Goal: Information Seeking & Learning: Learn about a topic

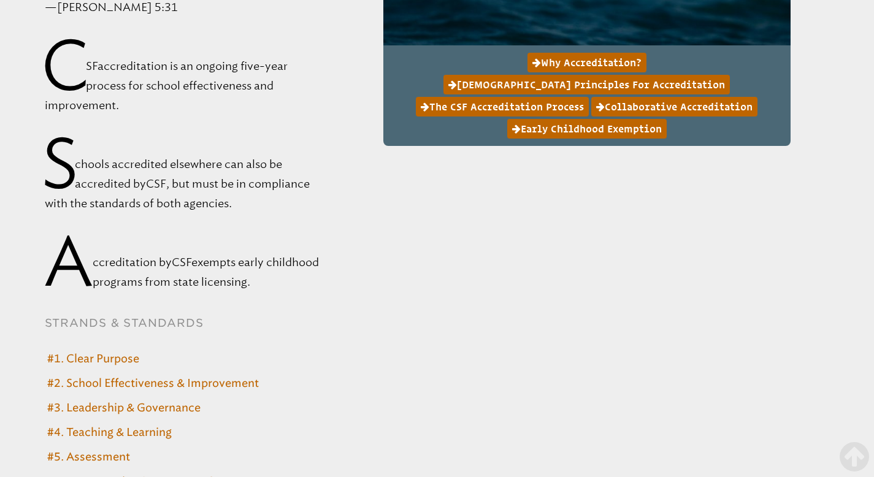
scroll to position [4740, 0]
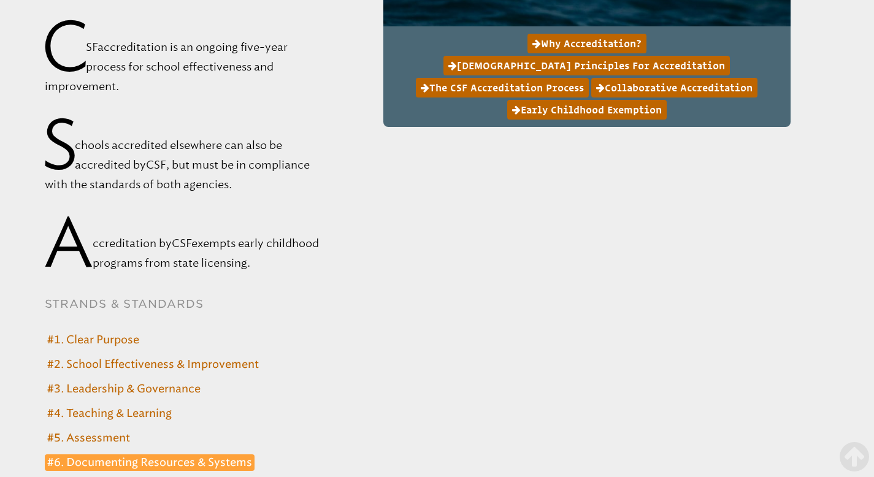
click at [212, 454] on link "#6. Documenting Resources & Systems" at bounding box center [150, 462] width 210 height 17
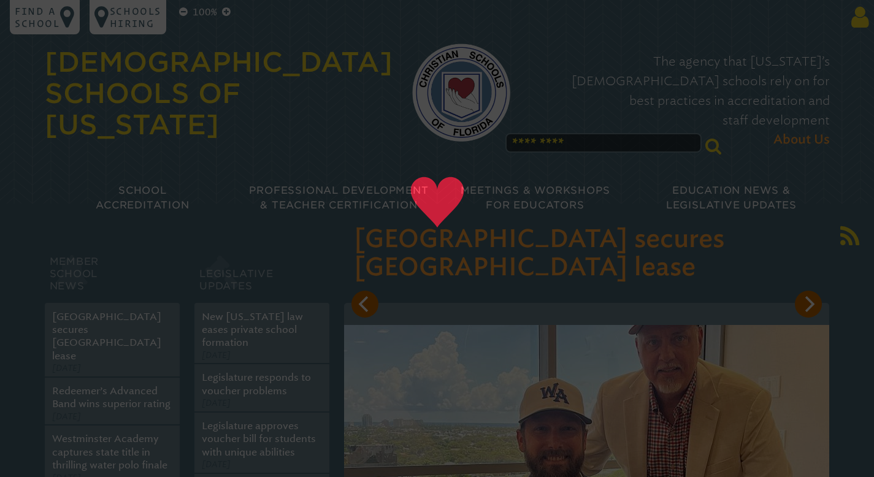
click at [858, 21] on icon at bounding box center [857, 17] width 23 height 25
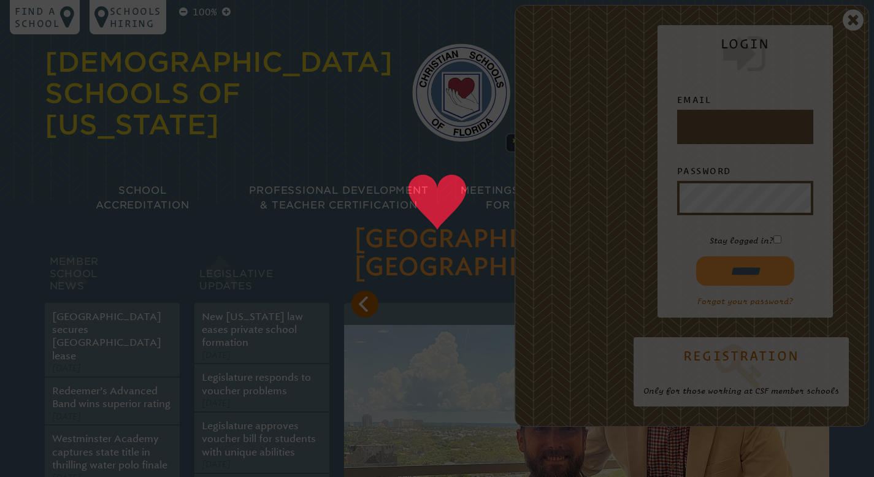
click at [772, 137] on input "text" at bounding box center [745, 126] width 131 height 29
type input "**********"
click at [759, 266] on input "******" at bounding box center [745, 270] width 98 height 29
type input "**********"
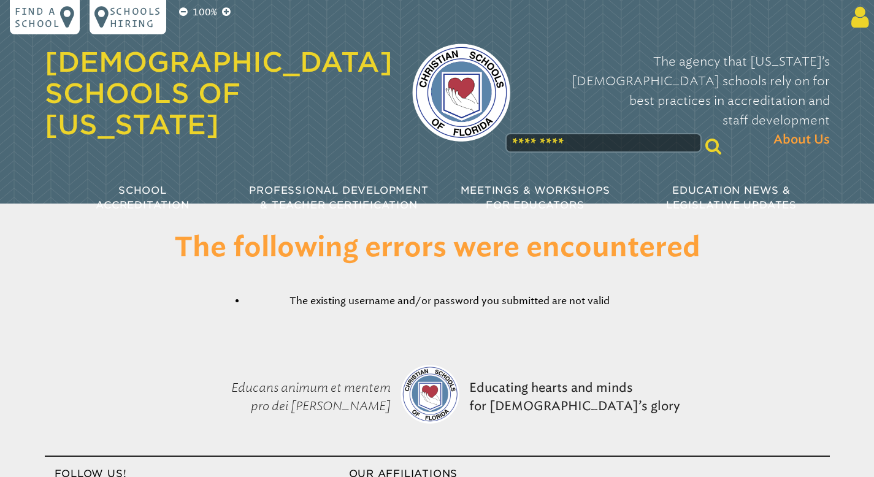
click at [862, 21] on icon at bounding box center [857, 17] width 23 height 25
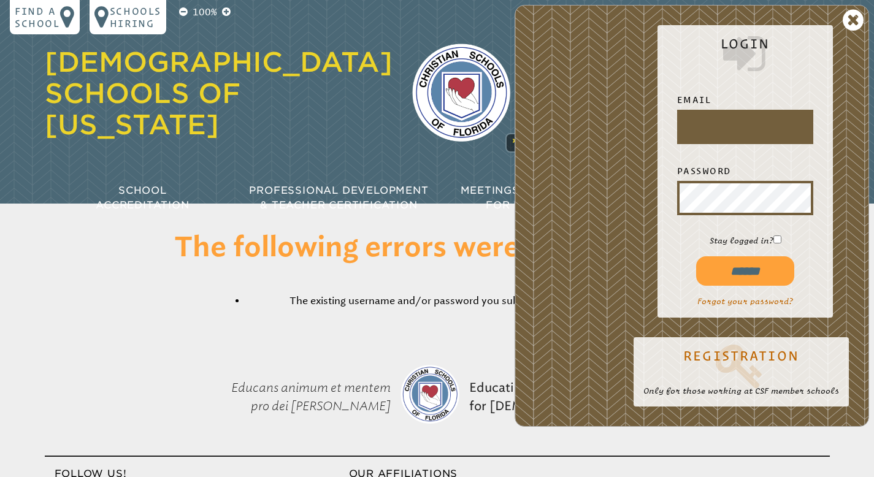
click at [749, 129] on input "text" at bounding box center [745, 126] width 131 height 29
type input "**********"
click at [754, 272] on input "******" at bounding box center [745, 270] width 98 height 29
type input "**********"
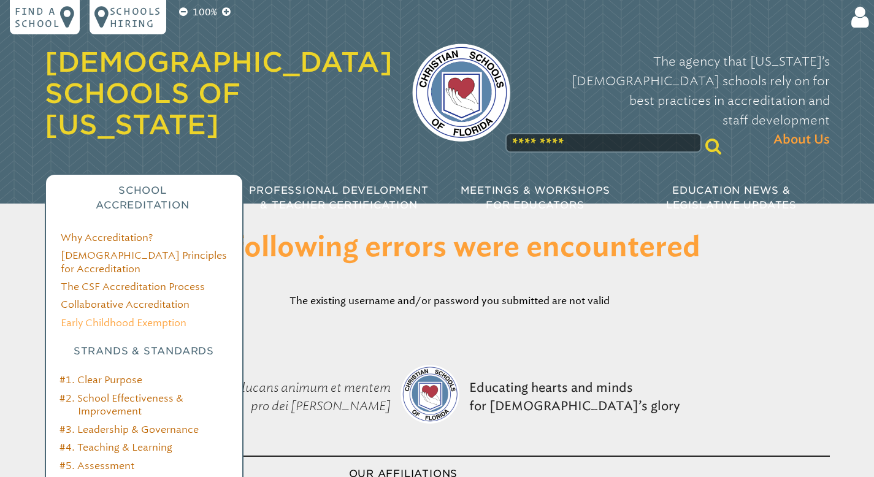
click at [169, 317] on link "Early Childhood Exemption" at bounding box center [124, 323] width 126 height 12
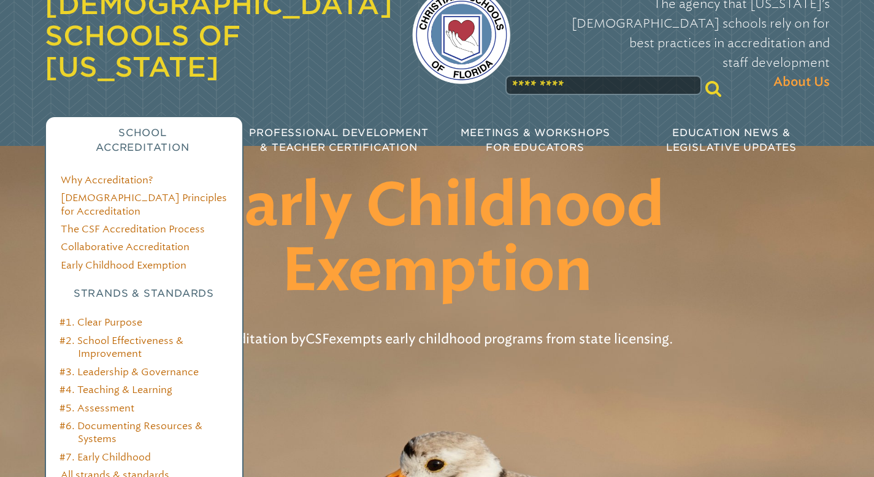
scroll to position [59, 0]
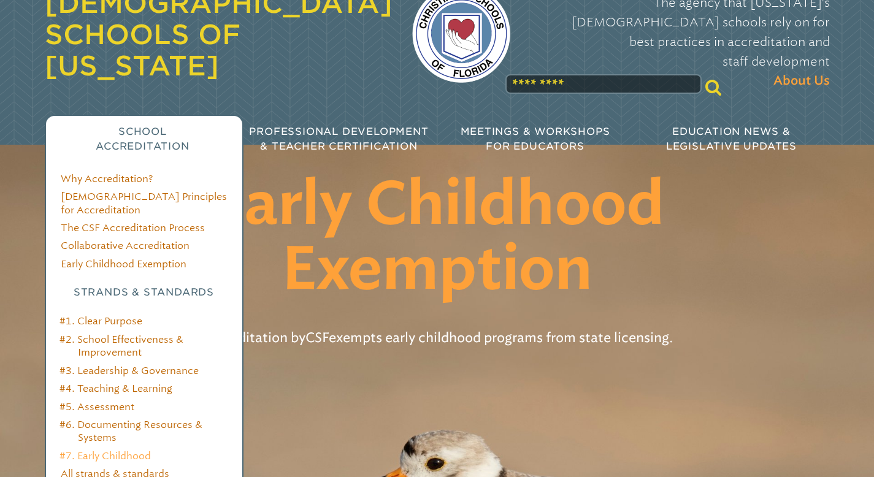
click at [136, 450] on link "#7. Early Childhood" at bounding box center [104, 456] width 91 height 12
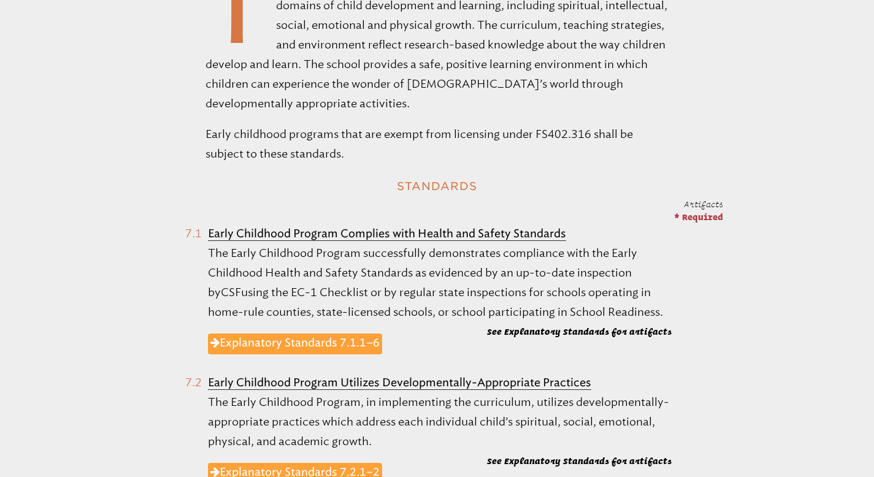
scroll to position [597, 0]
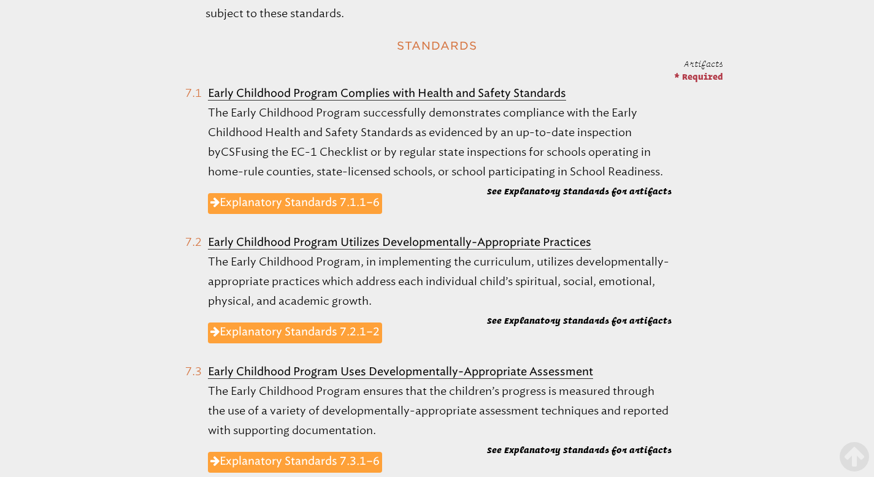
click at [342, 94] on b "Early Childhood Program Complies with Health and Safety Standards" at bounding box center [387, 92] width 358 height 13
click at [350, 209] on link "Explanatory Standards 7.1.1–6" at bounding box center [295, 203] width 174 height 21
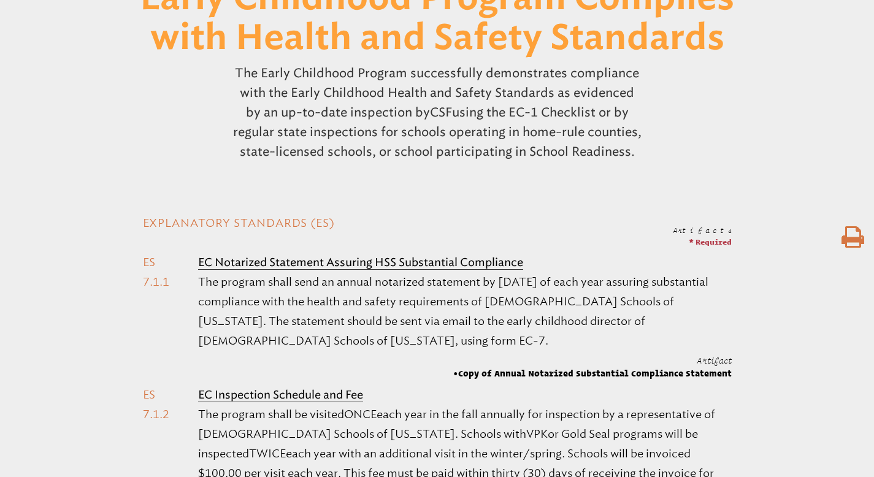
scroll to position [306, 0]
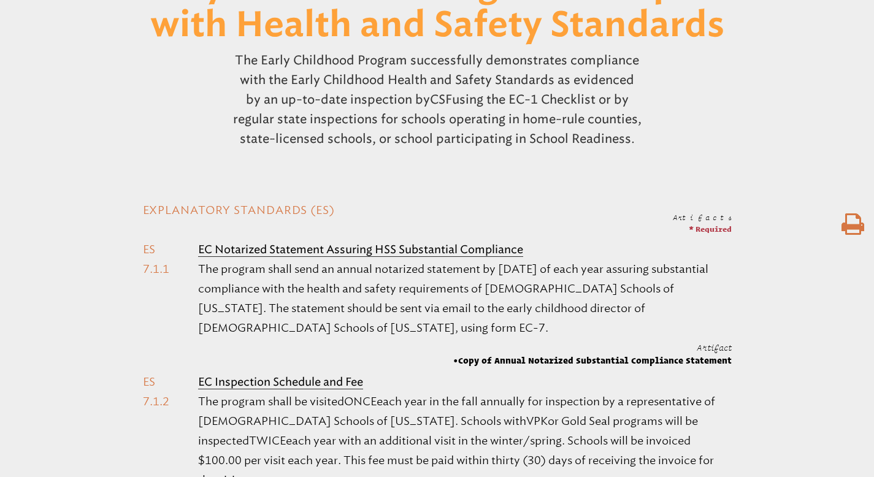
click at [549, 309] on p "The program shall send an annual notarized statement by October 1 of each year …" at bounding box center [464, 298] width 533 height 79
click at [390, 250] on b "EC Notarized Statement Assuring HSS Substantial Compliance" at bounding box center [360, 249] width 325 height 13
click at [211, 252] on b "EC Notarized Statement Assuring HSS Substantial Compliance" at bounding box center [360, 249] width 325 height 13
click at [213, 251] on b "EC Notarized Statement Assuring HSS Substantial Compliance" at bounding box center [360, 249] width 325 height 13
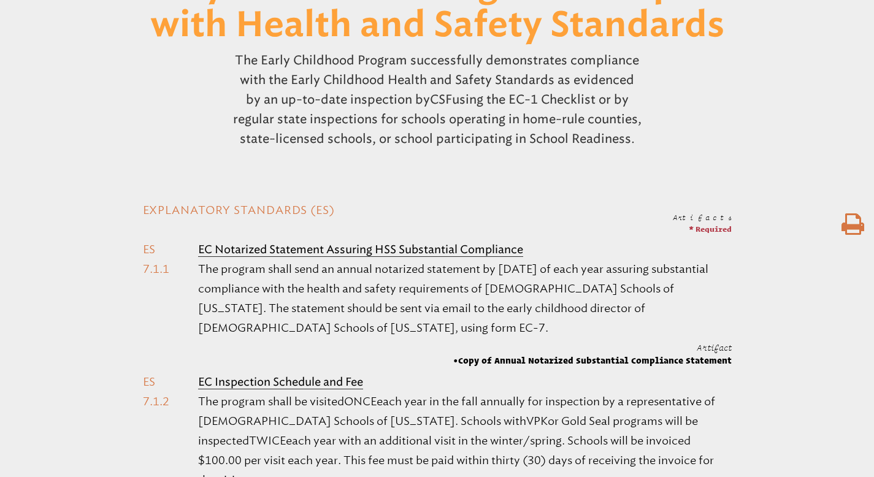
click at [486, 358] on span "Copy of Annual Notarized Substantial Compliance Statement" at bounding box center [592, 361] width 278 height 12
click at [718, 350] on span "Artifact" at bounding box center [714, 348] width 35 height 10
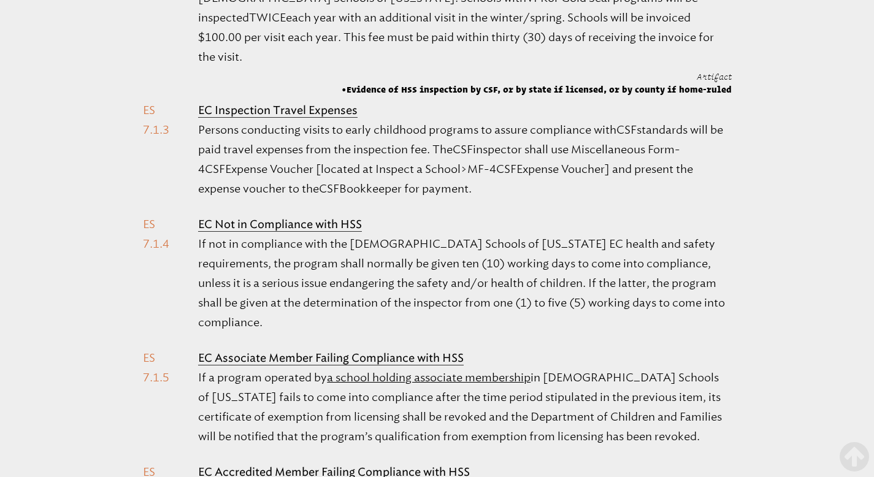
scroll to position [0, 0]
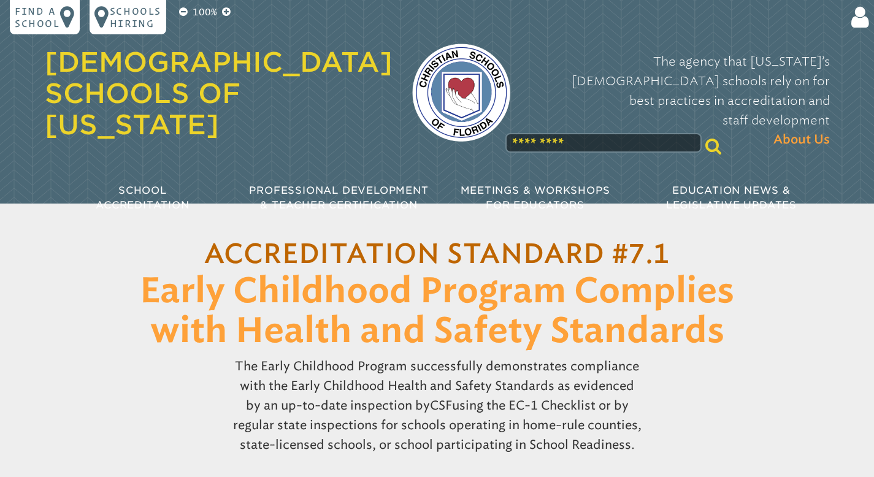
click at [599, 133] on input "text" at bounding box center [603, 143] width 196 height 20
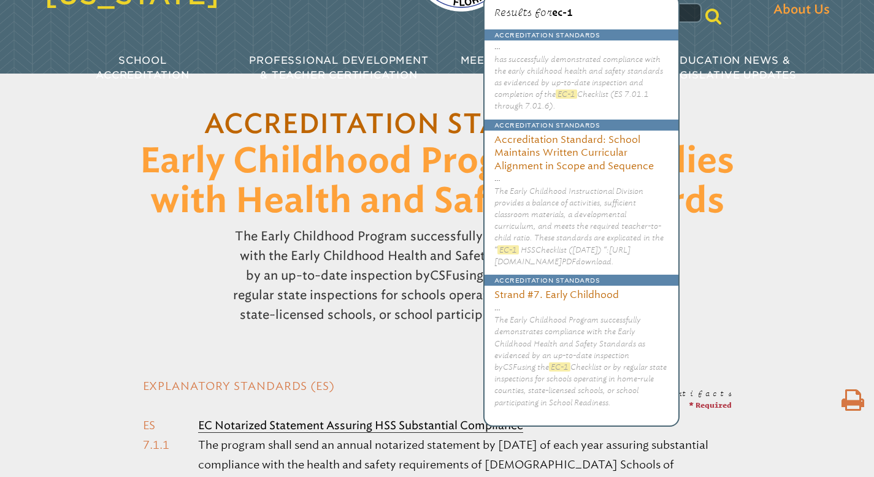
scroll to position [139, 0]
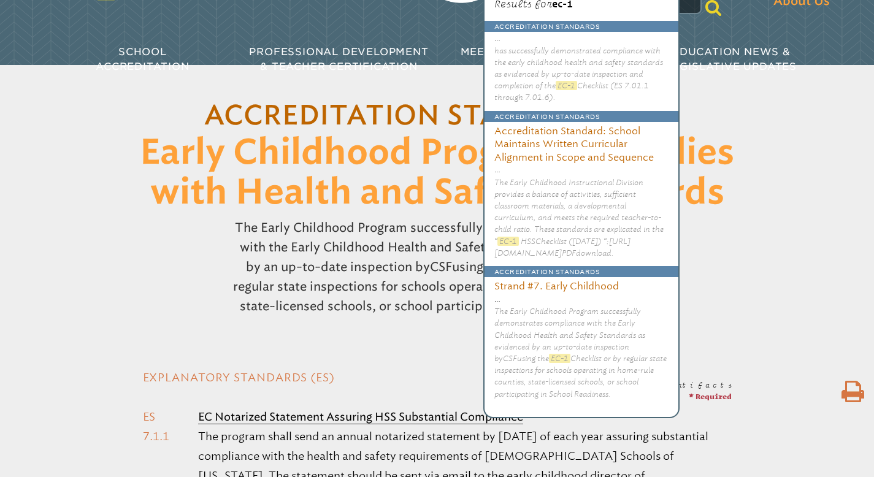
type input "****"
click at [508, 241] on mark "EC-1" at bounding box center [507, 241] width 21 height 9
click at [534, 239] on span "HSS" at bounding box center [528, 241] width 15 height 9
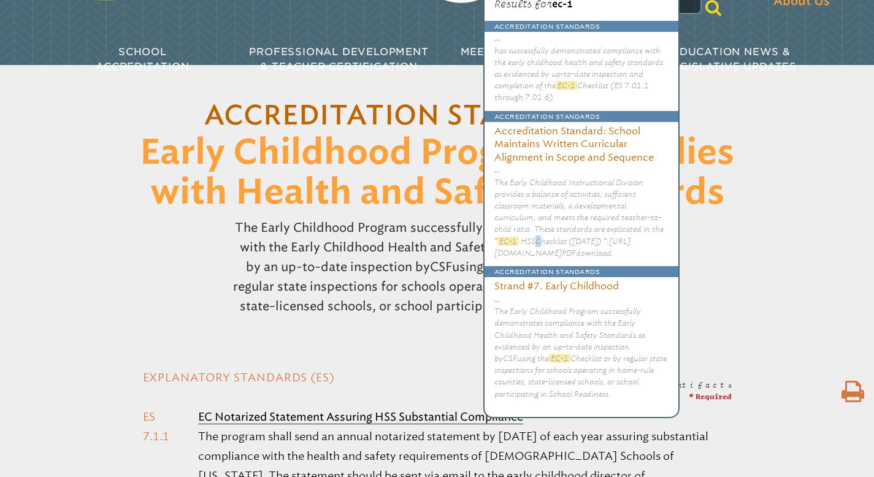
click at [534, 239] on span "HSS" at bounding box center [528, 241] width 15 height 9
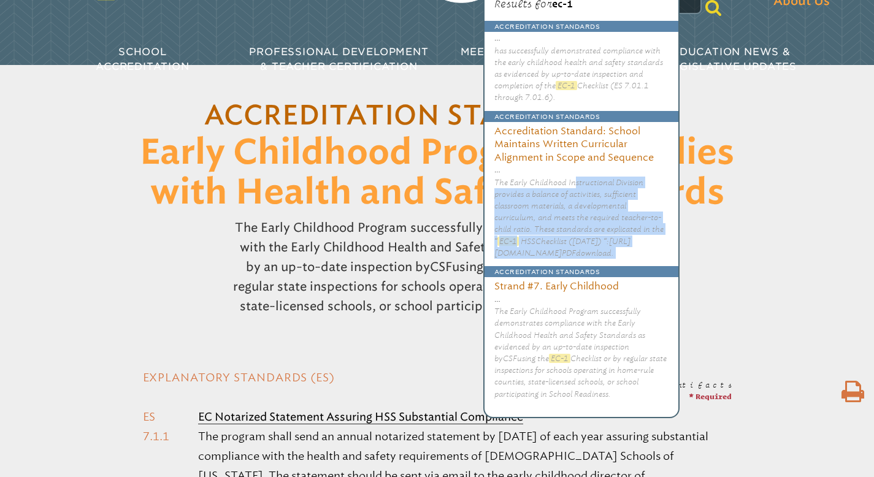
click at [534, 239] on span "HSS" at bounding box center [528, 241] width 15 height 9
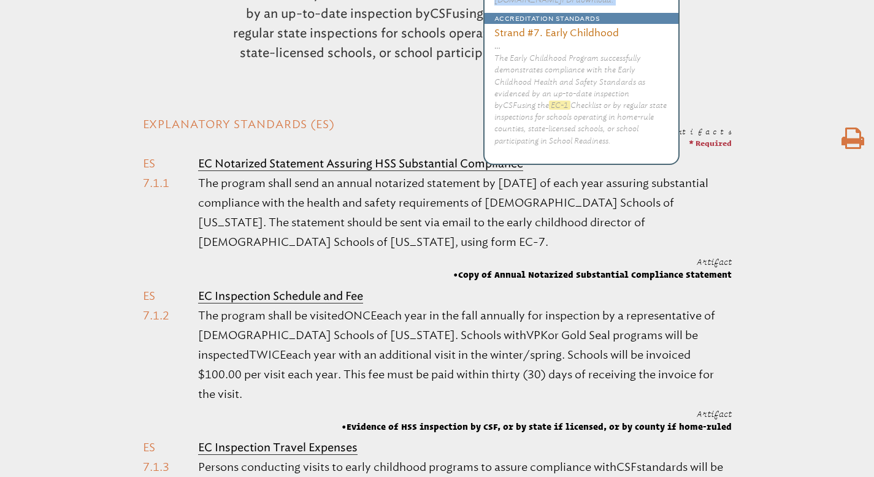
scroll to position [393, 0]
click at [292, 293] on b "EC Inspection Schedule and Fee" at bounding box center [280, 295] width 165 height 13
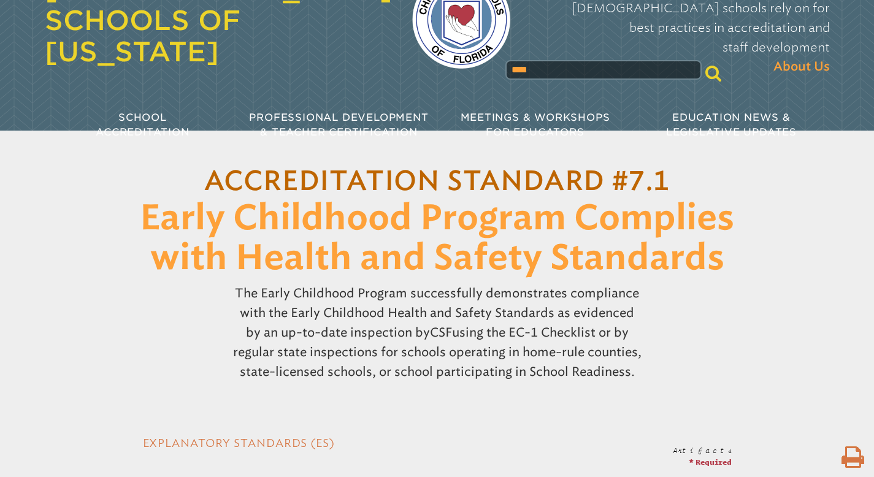
scroll to position [0, 0]
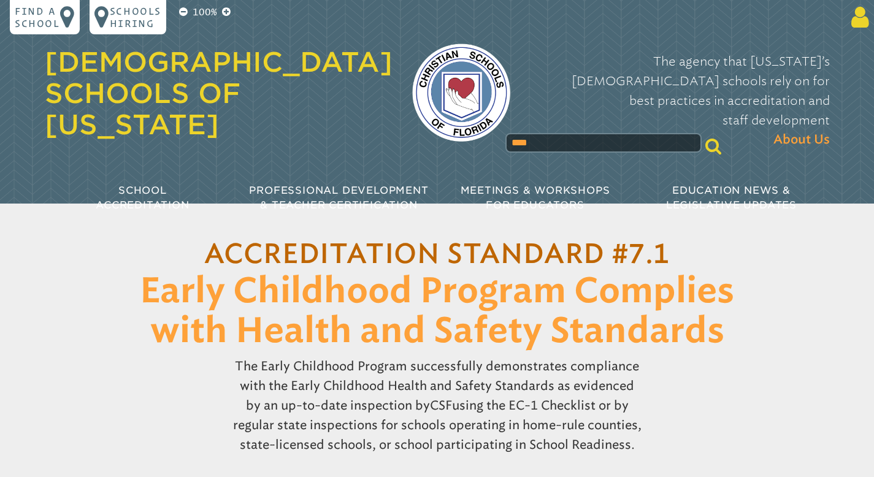
click at [856, 21] on icon at bounding box center [857, 17] width 23 height 25
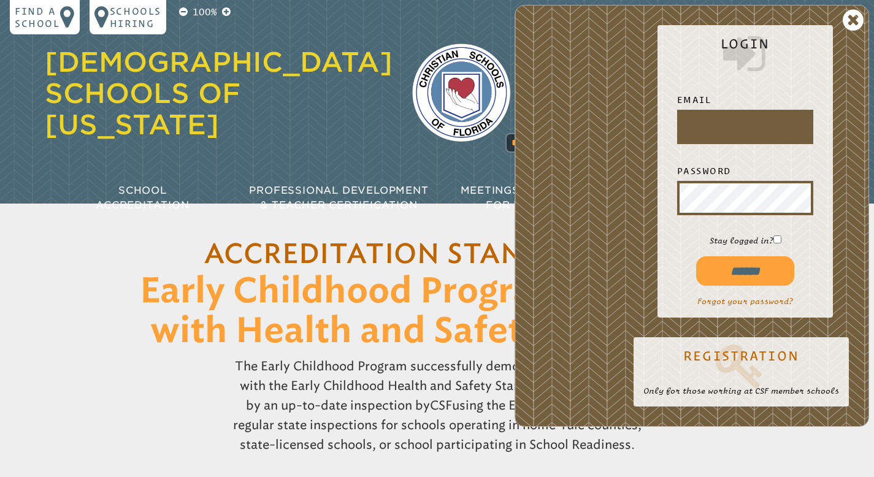
click at [715, 125] on input "text" at bounding box center [745, 126] width 131 height 29
click at [765, 304] on link "Forgot your password?" at bounding box center [745, 301] width 96 height 9
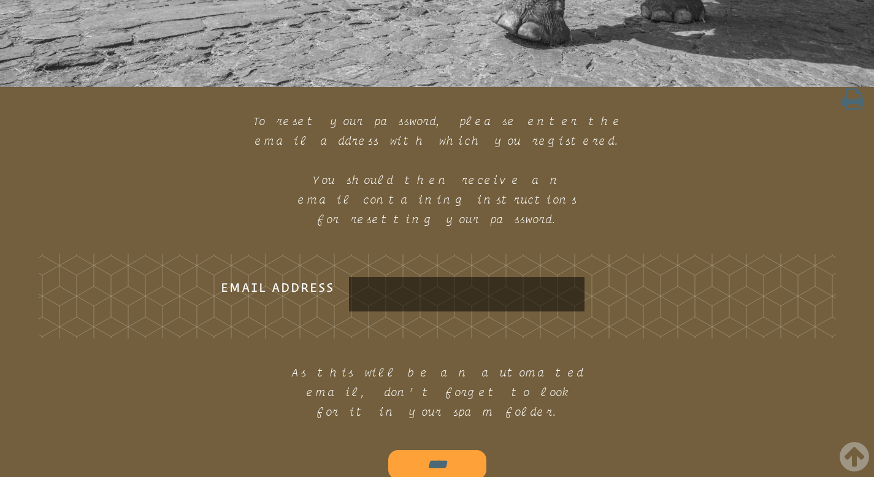
scroll to position [729, 0]
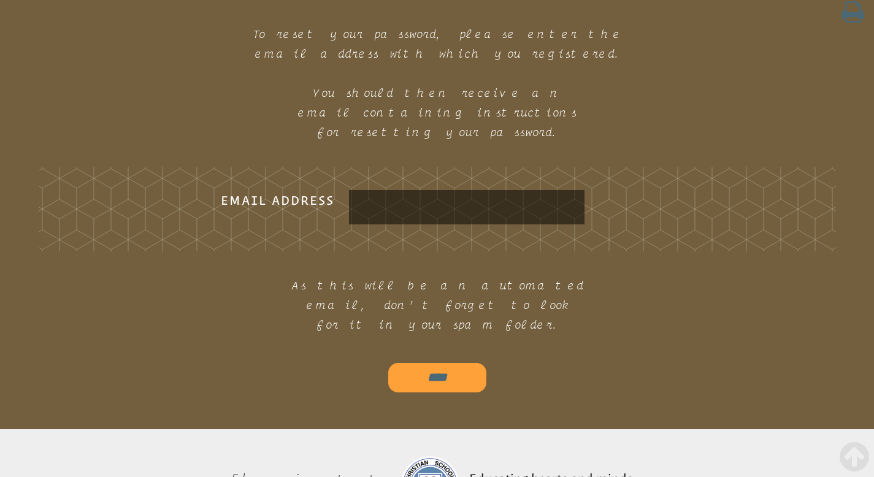
click at [385, 193] on input "Email Address" at bounding box center [466, 207] width 231 height 29
type input "**********"
click at [436, 363] on input "****" at bounding box center [437, 377] width 98 height 29
click at [437, 363] on input "****" at bounding box center [437, 377] width 98 height 29
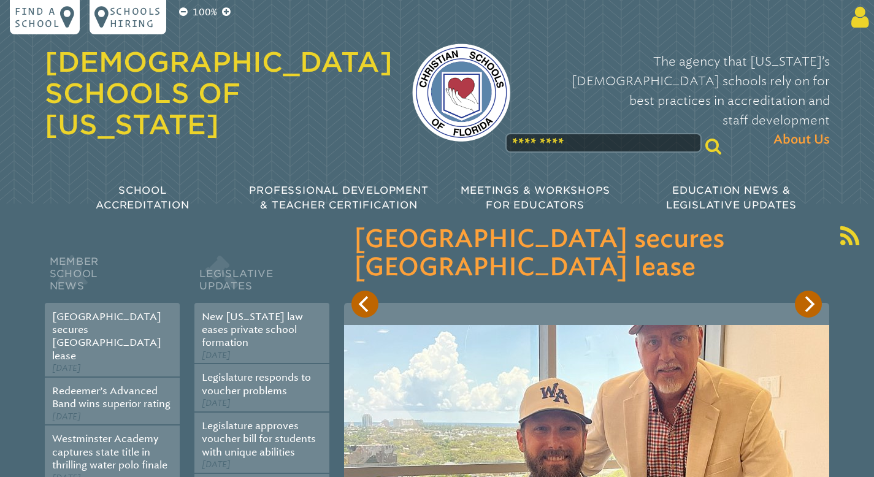
click at [852, 15] on icon at bounding box center [857, 17] width 23 height 25
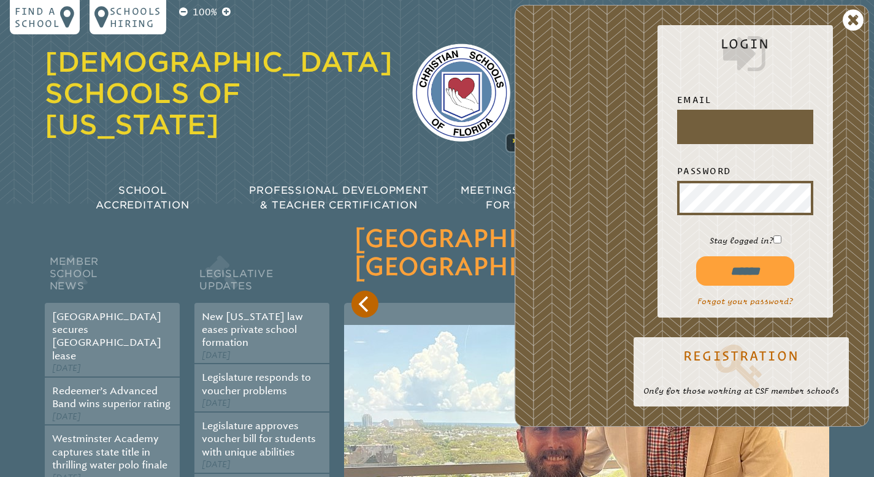
click at [780, 118] on input "text" at bounding box center [745, 126] width 131 height 29
type input "**********"
click at [772, 272] on input "******" at bounding box center [745, 270] width 98 height 29
type input "**********"
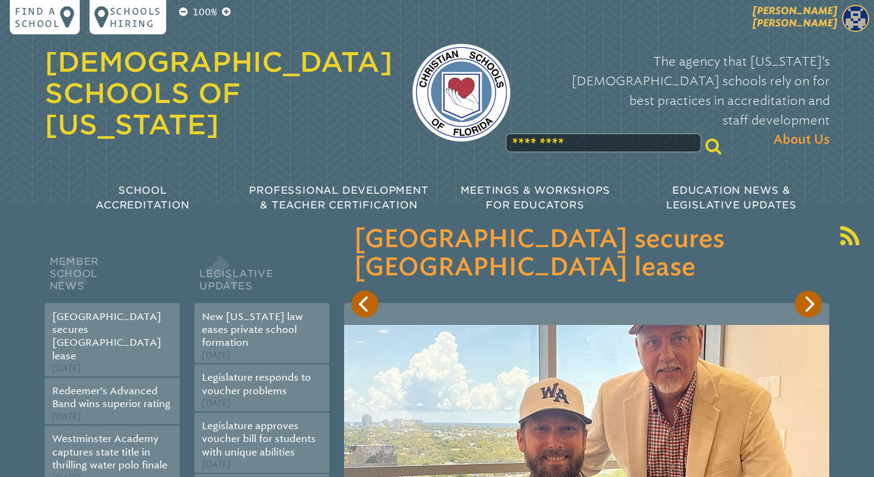
click at [862, 12] on img at bounding box center [855, 18] width 27 height 27
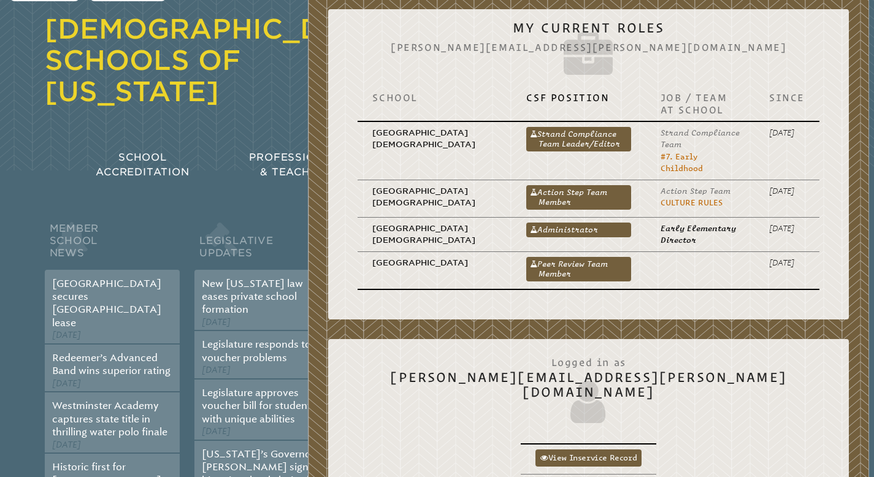
scroll to position [18, 0]
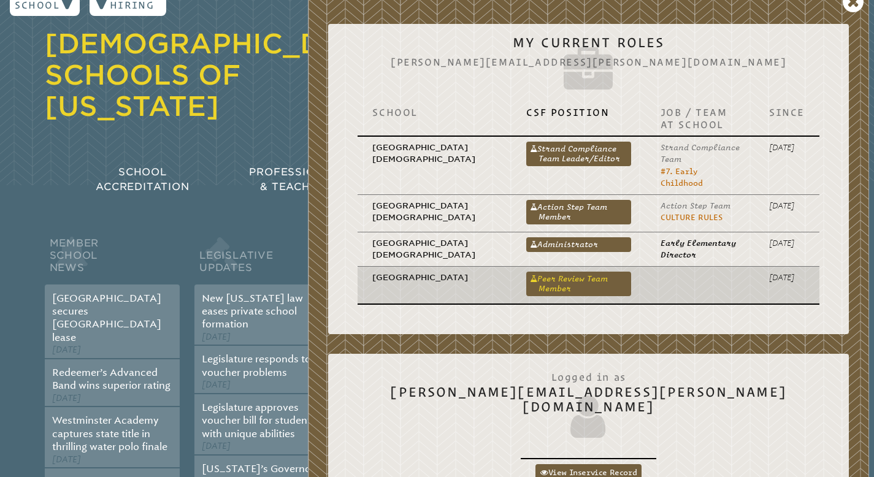
click at [560, 272] on link "Peer Review Team Member" at bounding box center [578, 284] width 104 height 25
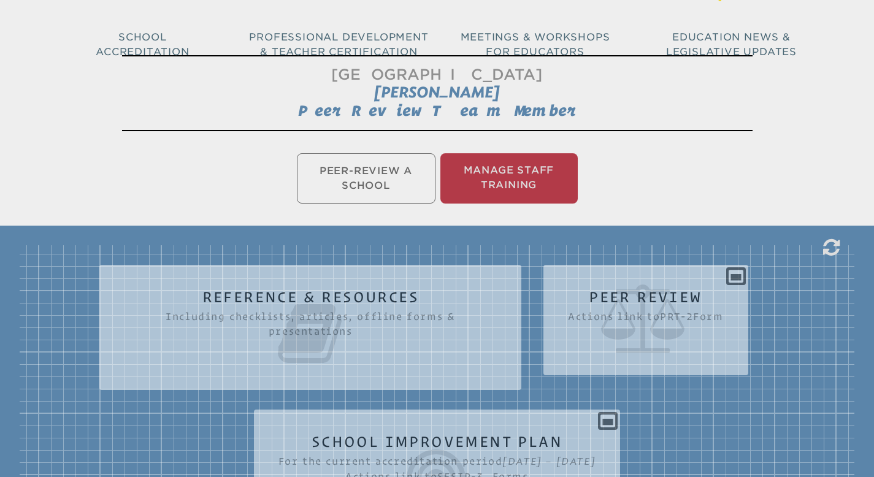
scroll to position [118, 0]
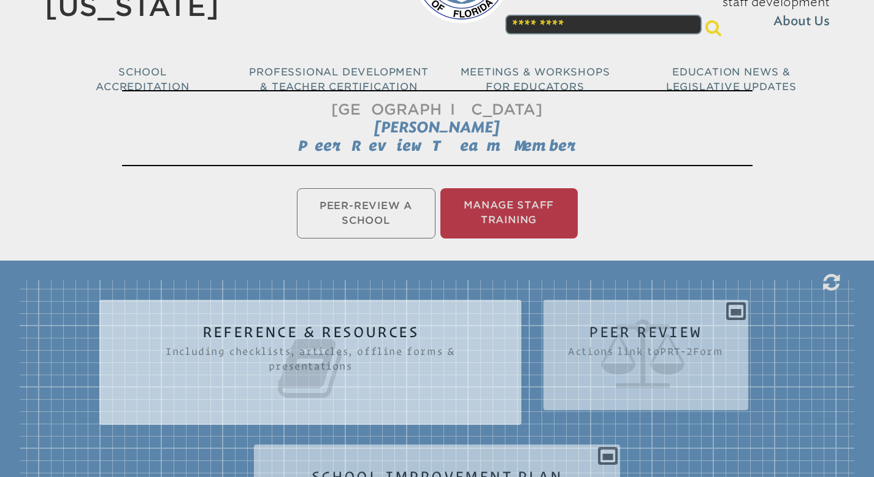
click at [385, 334] on icon at bounding box center [310, 368] width 373 height 69
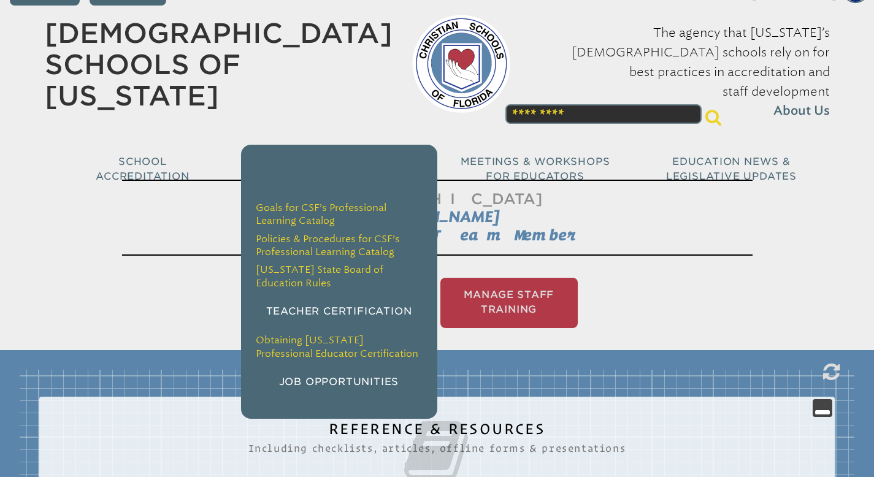
scroll to position [0, 0]
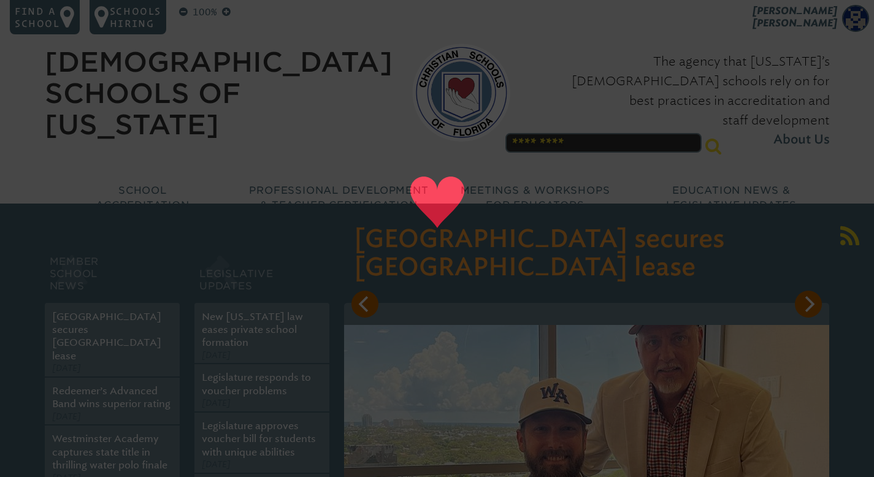
click at [251, 118] on div "[DEMOGRAPHIC_DATA] Schools of [US_STATE]" at bounding box center [219, 93] width 348 height 129
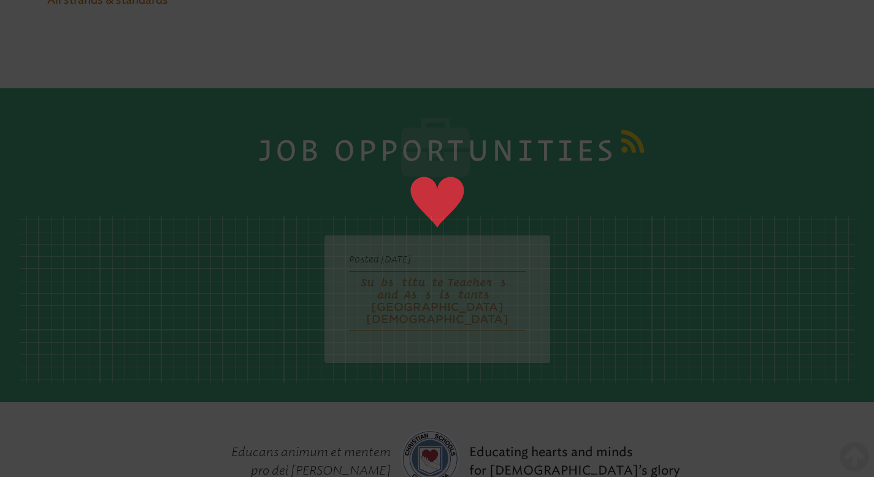
scroll to position [5263, 0]
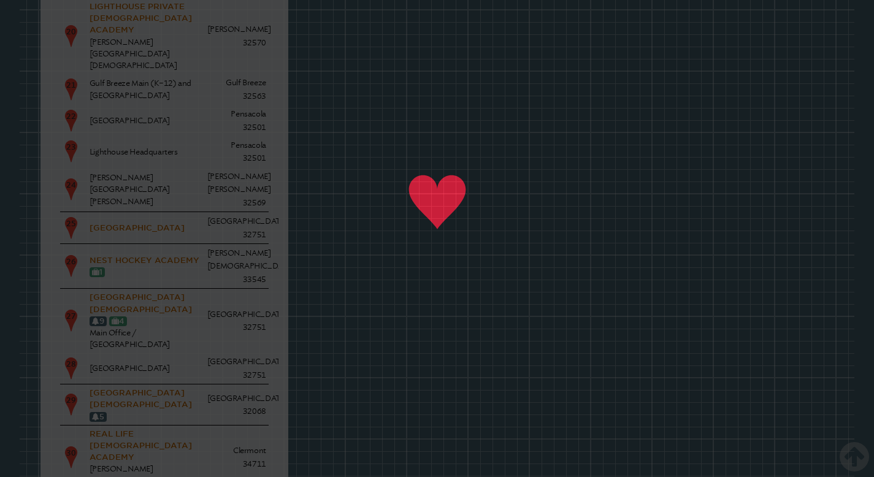
scroll to position [2497, 0]
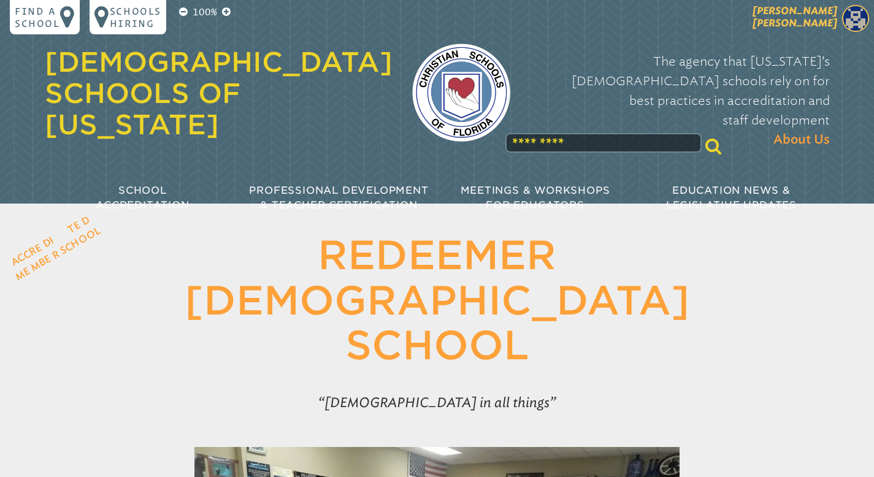
click at [863, 20] on img at bounding box center [855, 18] width 27 height 27
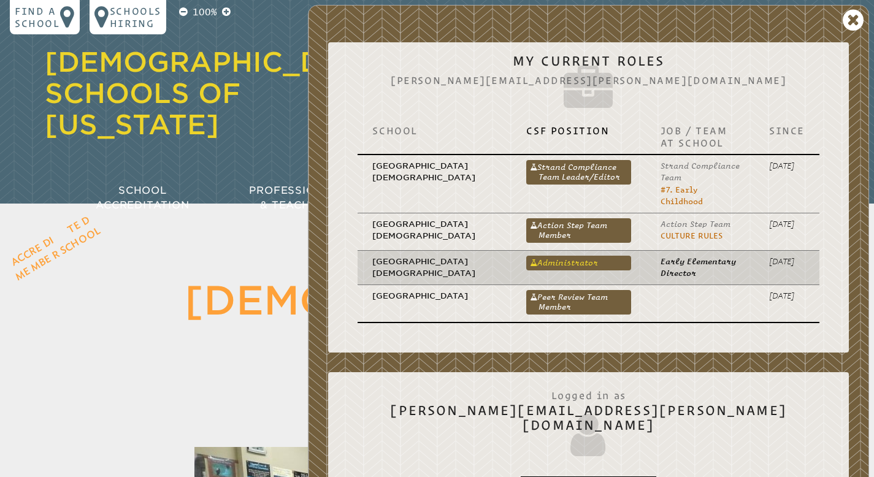
click at [540, 256] on link "Administrator" at bounding box center [578, 263] width 104 height 15
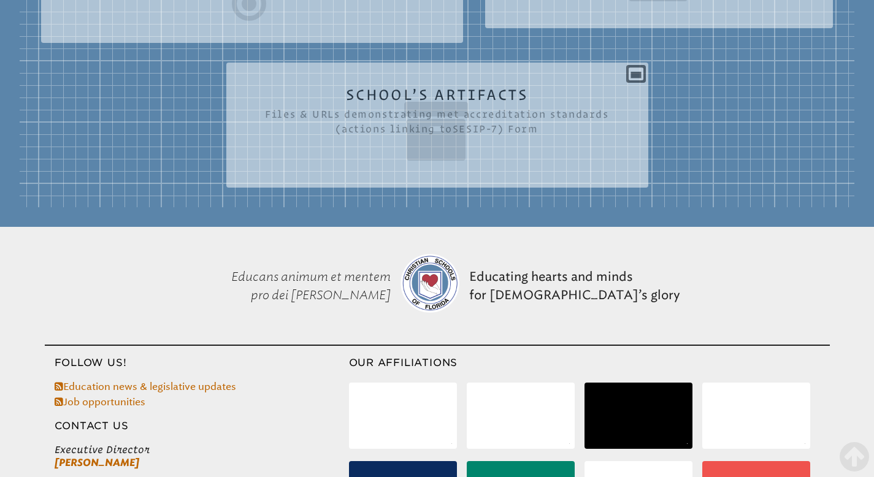
scroll to position [813, 0]
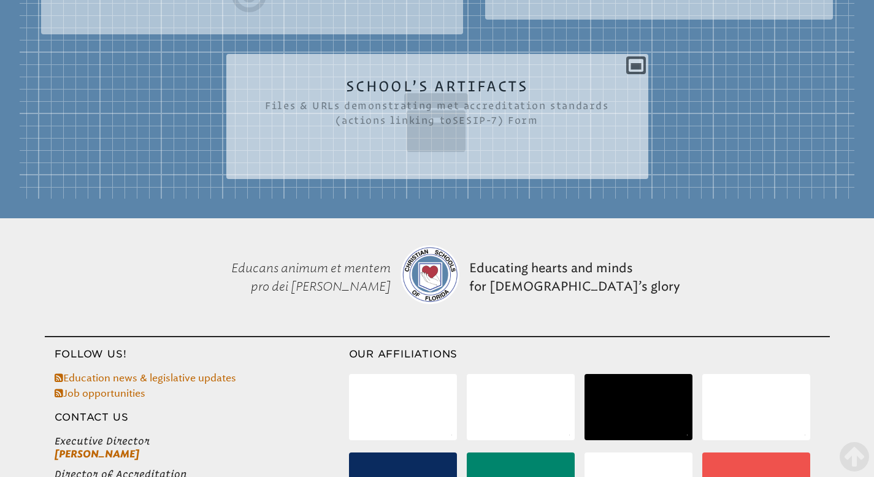
click at [523, 157] on icon at bounding box center [437, 122] width 373 height 69
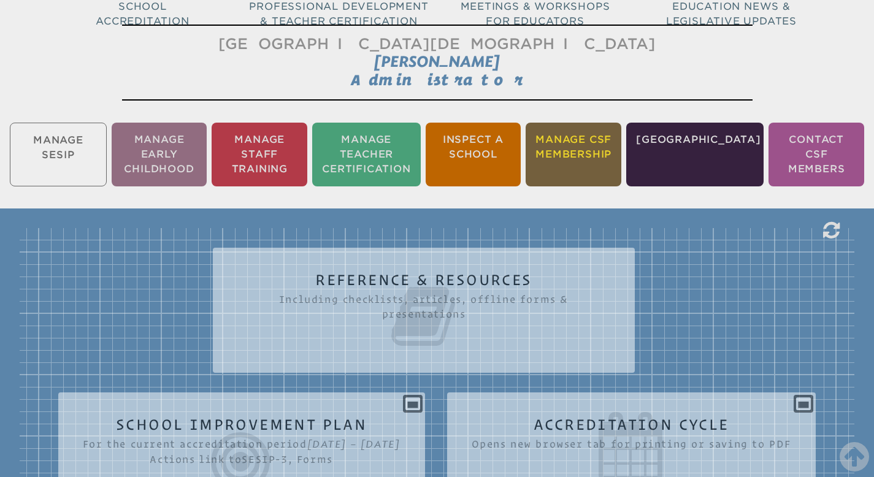
scroll to position [0, 0]
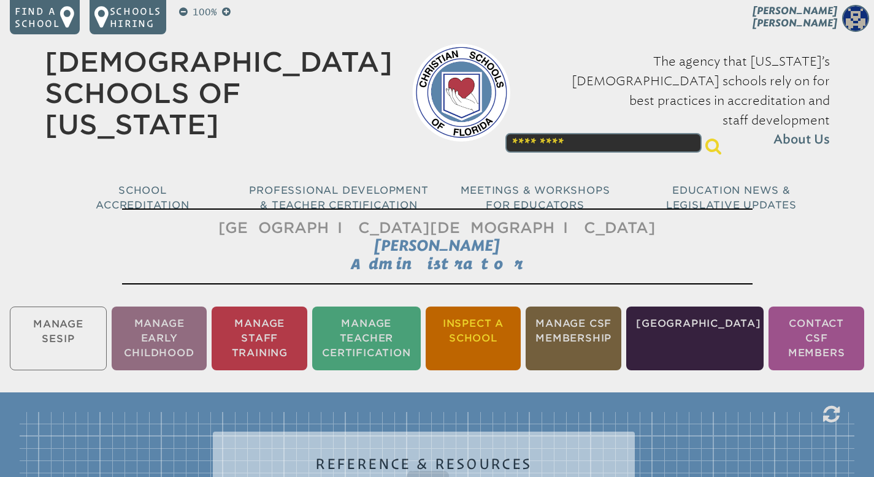
click at [459, 343] on li "Inspect a School" at bounding box center [474, 339] width 96 height 64
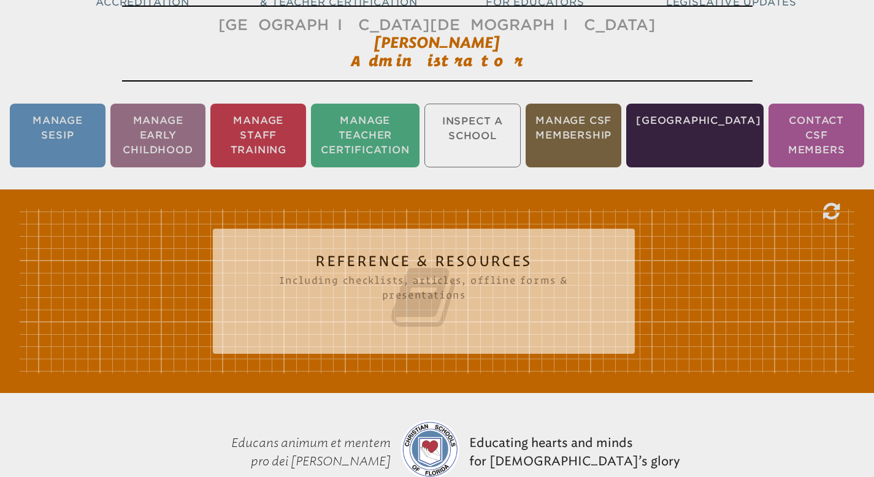
scroll to position [204, 0]
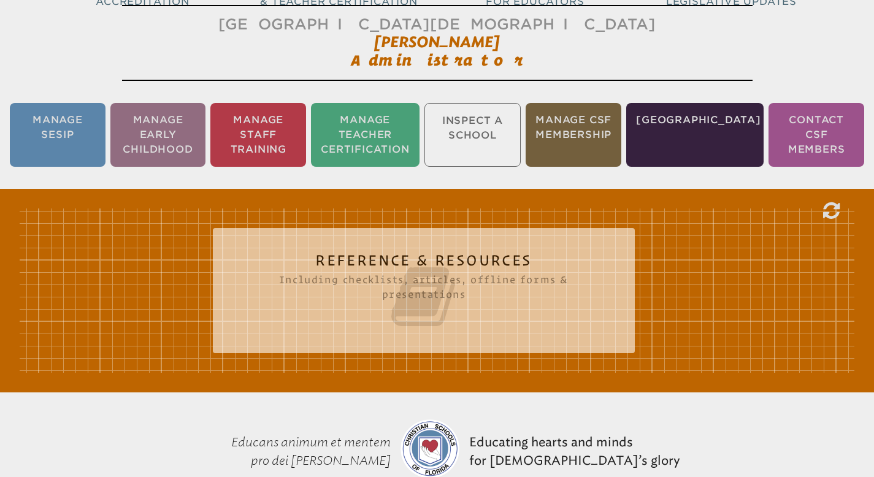
click at [455, 309] on icon at bounding box center [423, 297] width 373 height 69
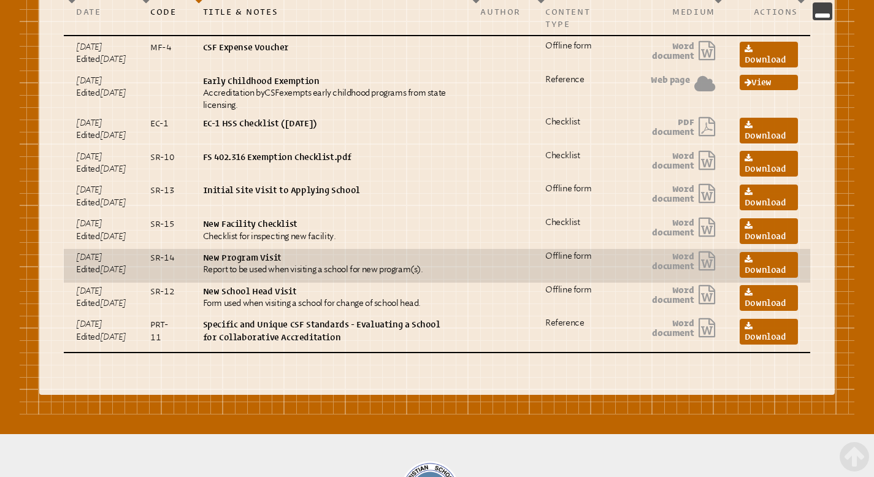
scroll to position [607, 0]
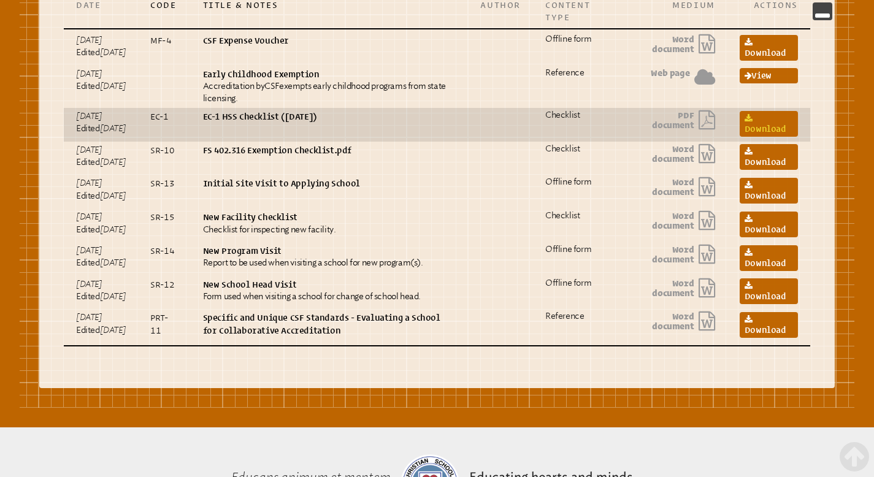
click at [746, 123] on icon at bounding box center [749, 119] width 8 height 9
